Goal: Find specific page/section: Find specific page/section

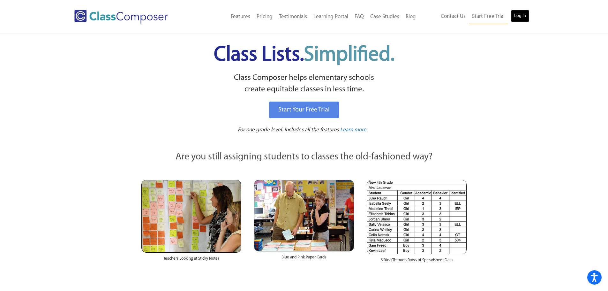
click at [520, 19] on link "Log In" at bounding box center [520, 16] width 18 height 13
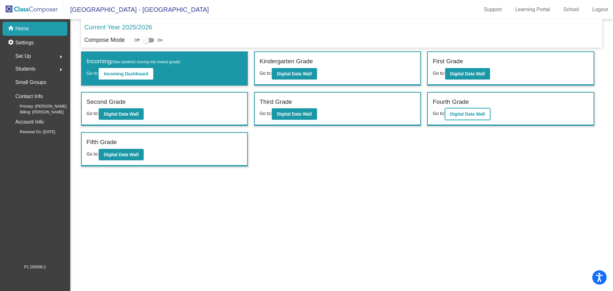
click at [475, 114] on b "Digital Data Wall" at bounding box center [467, 113] width 35 height 5
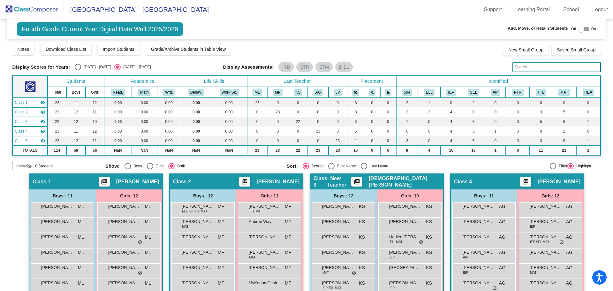
click at [522, 67] on input "text" at bounding box center [556, 67] width 88 height 10
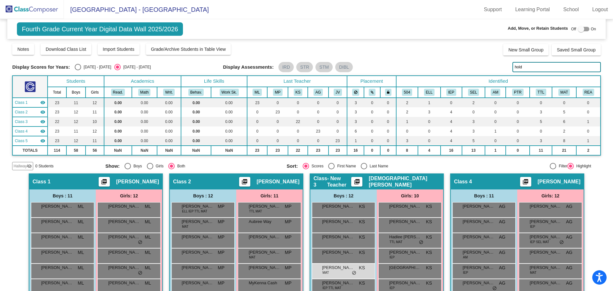
drag, startPoint x: 529, startPoint y: 69, endPoint x: 463, endPoint y: 71, distance: 66.1
click at [467, 71] on div "Display Scores for Years: 2024 - 2025 2025 - 2026 Display Assessments: IRD STR …" at bounding box center [306, 67] width 588 height 10
type input "karl"
